Goal: Task Accomplishment & Management: Use online tool/utility

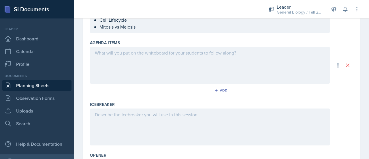
click at [154, 58] on div at bounding box center [210, 65] width 240 height 37
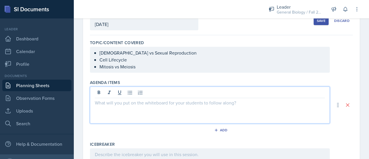
scroll to position [35, 0]
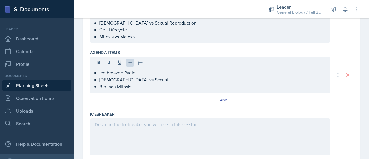
click at [126, 129] on div at bounding box center [210, 136] width 240 height 37
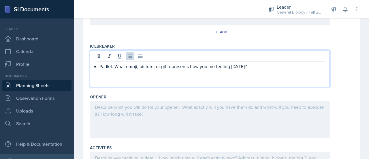
click at [181, 112] on div at bounding box center [210, 119] width 240 height 37
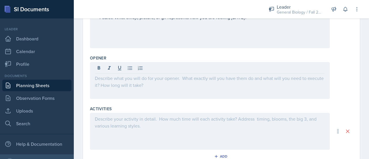
click at [175, 124] on div at bounding box center [210, 131] width 240 height 37
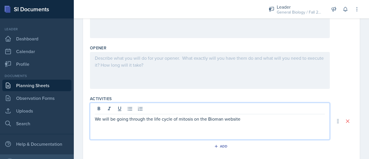
click at [218, 115] on p "We will be going through the life cycle of mitosis on the Bioman website" at bounding box center [210, 118] width 230 height 7
click at [246, 119] on p "We will be going through the life cycle of mitosis on the Bio man website" at bounding box center [210, 118] width 230 height 7
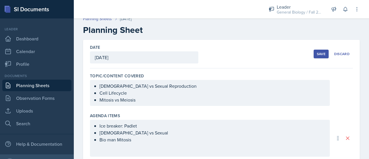
scroll to position [5, 0]
click at [134, 99] on ul "[DEMOGRAPHIC_DATA] vs Sexual Reproduction Cell Lifecycle Mitosis vs Meiosis" at bounding box center [211, 93] width 225 height 21
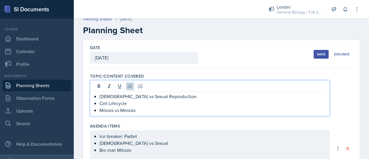
click at [127, 103] on p "Cell Lifecycle" at bounding box center [211, 103] width 225 height 7
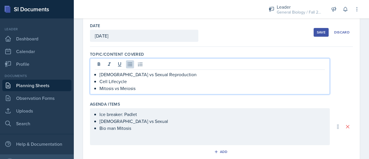
scroll to position [28, 0]
click at [172, 76] on p "[DEMOGRAPHIC_DATA] vs Sexual Reproduction" at bounding box center [211, 73] width 225 height 7
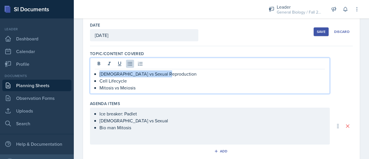
drag, startPoint x: 172, startPoint y: 76, endPoint x: 91, endPoint y: 73, distance: 81.5
click at [91, 73] on div "[DEMOGRAPHIC_DATA] vs Sexual Reproduction Cell Lifecycle Mitosis vs Meiosis" at bounding box center [210, 76] width 240 height 36
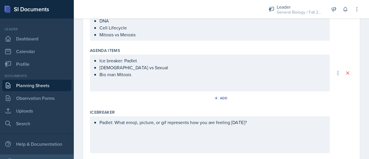
click at [153, 88] on div "Ice breaker: Padlet [DEMOGRAPHIC_DATA] vs Sexual Bio man Mitosis" at bounding box center [210, 72] width 240 height 37
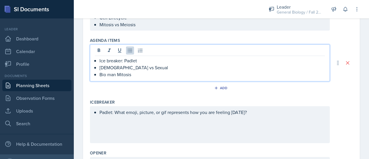
click at [154, 75] on p "Bio man Mitosis" at bounding box center [211, 74] width 225 height 7
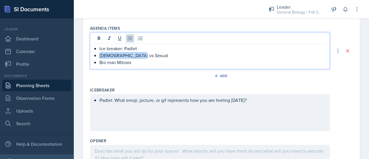
drag, startPoint x: 143, startPoint y: 56, endPoint x: 92, endPoint y: 54, distance: 51.0
click at [92, 54] on div "Ice breaker: Padlet [DEMOGRAPHIC_DATA] vs Sexual Bio man Mitosis" at bounding box center [210, 50] width 240 height 37
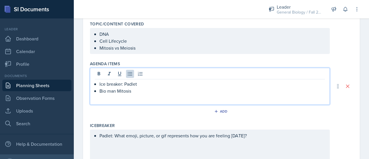
scroll to position [58, 0]
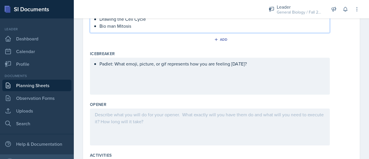
click at [146, 118] on div at bounding box center [210, 126] width 240 height 37
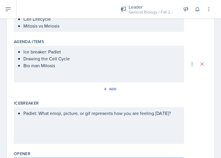
scroll to position [69, 0]
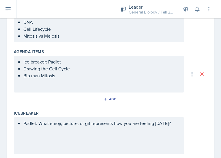
click at [68, 128] on div "Padlet: What emoji, picture, or gif represents how you are feeling [DATE]?" at bounding box center [99, 135] width 170 height 37
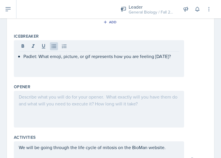
click at [65, 103] on div at bounding box center [99, 109] width 170 height 37
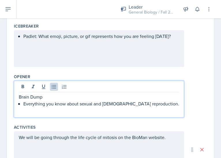
scroll to position [173, 0]
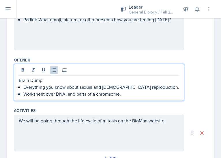
click at [111, 93] on p "Worksheet over DNA, and parts of a chromsome." at bounding box center [100, 94] width 155 height 7
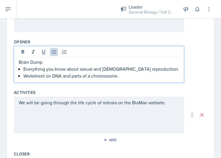
scroll to position [192, 0]
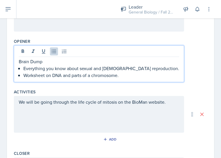
click at [140, 101] on div "We will be going through the life cycle of mitosis on the BioMan website." at bounding box center [99, 114] width 170 height 37
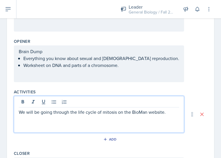
click at [143, 62] on div "Brain Dump Everything you know about sexual and [DEMOGRAPHIC_DATA] reproduction…" at bounding box center [99, 58] width 160 height 21
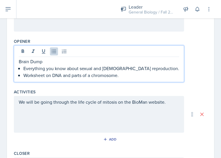
click at [140, 101] on div "We will be going through the life cycle of mitosis on the BioMan website." at bounding box center [99, 114] width 170 height 37
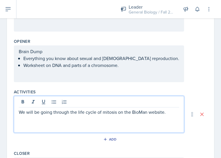
click at [136, 111] on p "We will be going through the life cycle of mitosis on the BioMan website." at bounding box center [99, 112] width 160 height 7
click at [137, 112] on p "We will be going through the life cycle of mitosis on the BioMan website." at bounding box center [99, 112] width 160 height 7
click at [170, 111] on p "We will be going through the life cycle of mitosis on the Bio Man website." at bounding box center [99, 112] width 160 height 7
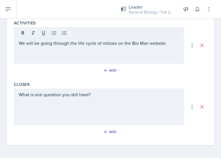
click at [103, 101] on div "What is one question you still have?" at bounding box center [99, 107] width 170 height 37
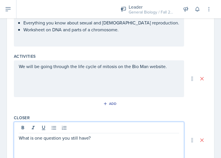
scroll to position [227, 0]
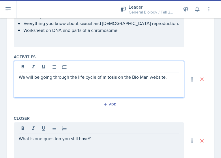
click at [168, 66] on div "We will be going through the life cycle of mitosis on the Bio Man website." at bounding box center [99, 79] width 170 height 37
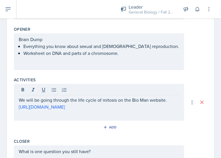
click at [117, 65] on div "Brain Dump Everything you know about sexual and [DEMOGRAPHIC_DATA] reproduction…" at bounding box center [99, 51] width 170 height 37
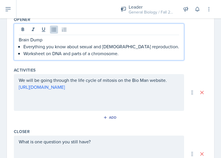
scroll to position [261, 0]
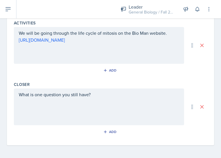
click at [77, 55] on div "We will be going through the life cycle of mitosis on the Bio Man website. [URL…" at bounding box center [99, 45] width 170 height 37
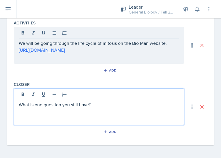
click at [100, 92] on div "What is one question you still have?" at bounding box center [99, 107] width 170 height 37
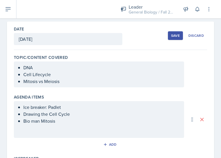
scroll to position [33, 0]
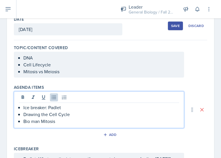
click at [75, 115] on p "Drawing the Cell Cycle" at bounding box center [100, 114] width 155 height 7
click at [73, 108] on p "Ice breaker: Padlet" at bounding box center [100, 107] width 155 height 7
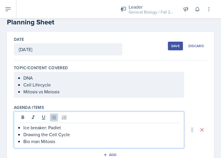
scroll to position [10, 0]
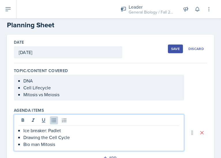
click at [171, 47] on div "Save" at bounding box center [175, 49] width 9 height 5
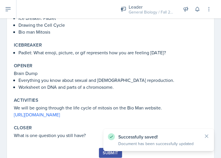
scroll to position [122, 0]
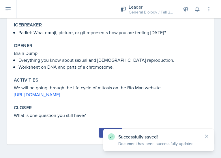
click at [210, 133] on div "Successfully saved! Document has been successfully updated" at bounding box center [158, 140] width 111 height 22
click at [208, 135] on icon at bounding box center [206, 137] width 6 height 6
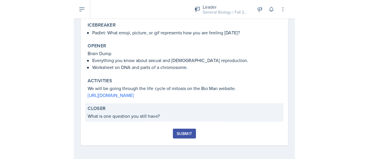
scroll to position [0, 0]
